Goal: Information Seeking & Learning: Compare options

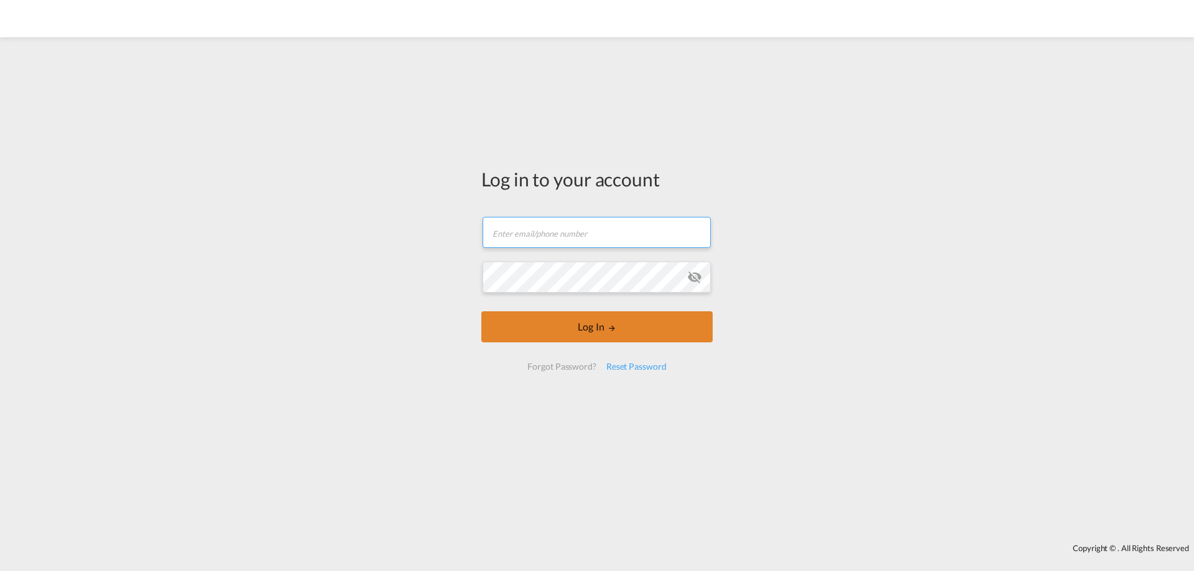
type input "[PERSON_NAME][EMAIL_ADDRESS][DOMAIN_NAME]"
click at [614, 336] on button "Log In" at bounding box center [596, 326] width 231 height 31
